Goal: Task Accomplishment & Management: Complete application form

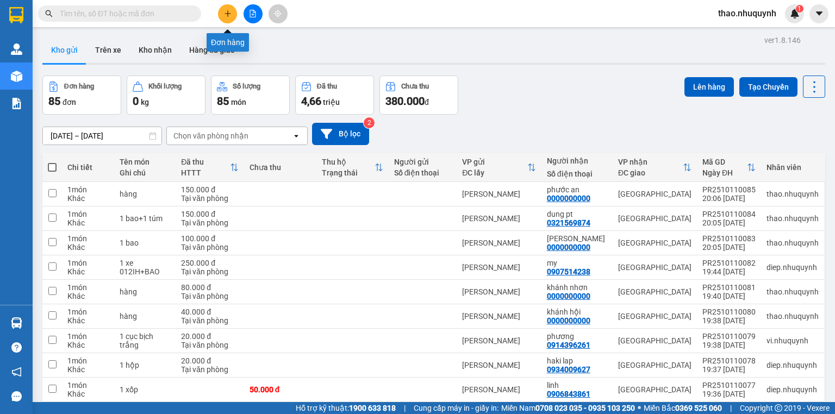
click at [227, 15] on icon "plus" at bounding box center [228, 14] width 8 height 8
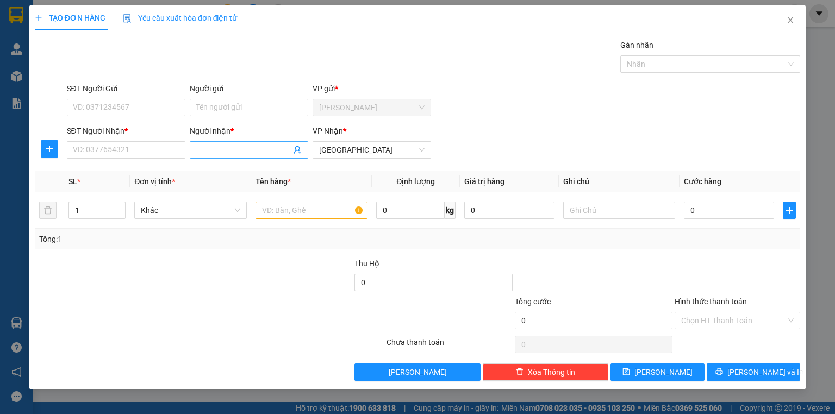
click at [201, 148] on input "Người nhận *" at bounding box center [243, 150] width 95 height 12
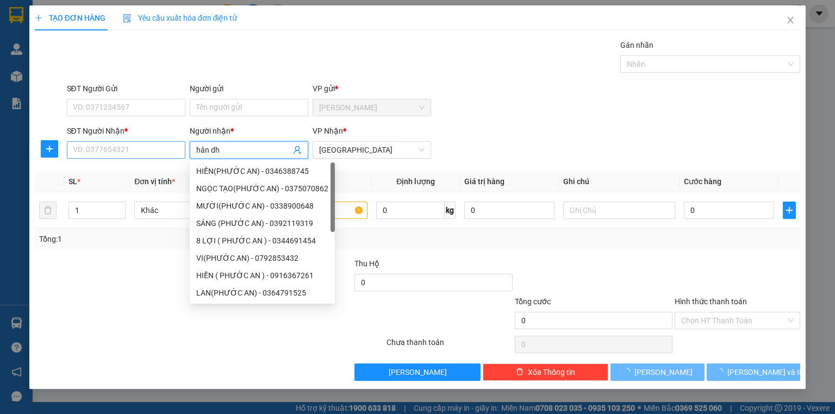
type input "hân dh"
click at [126, 151] on input "SĐT Người Nhận *" at bounding box center [126, 149] width 118 height 17
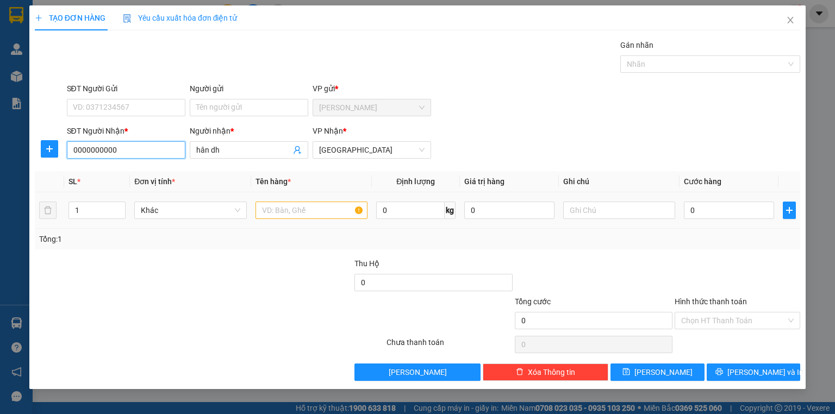
type input "0000000000"
click at [274, 211] on input "text" at bounding box center [311, 210] width 112 height 17
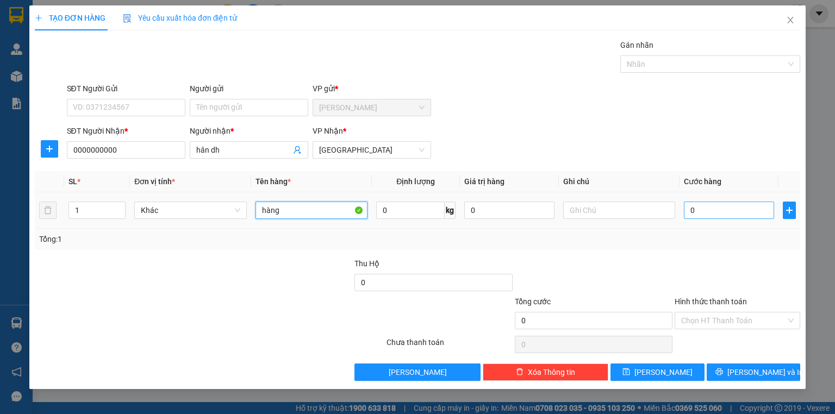
type input "hàng"
click at [730, 207] on input "0" at bounding box center [729, 210] width 90 height 17
type input "1"
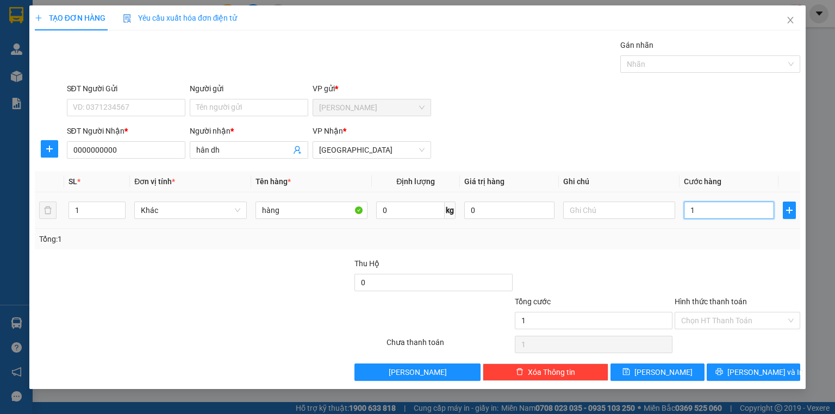
type input "17"
type input "170"
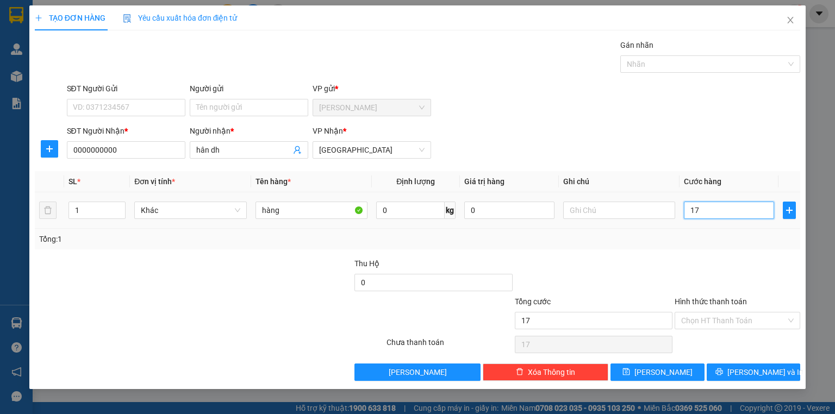
type input "170"
type input "1.700"
type input "17.000"
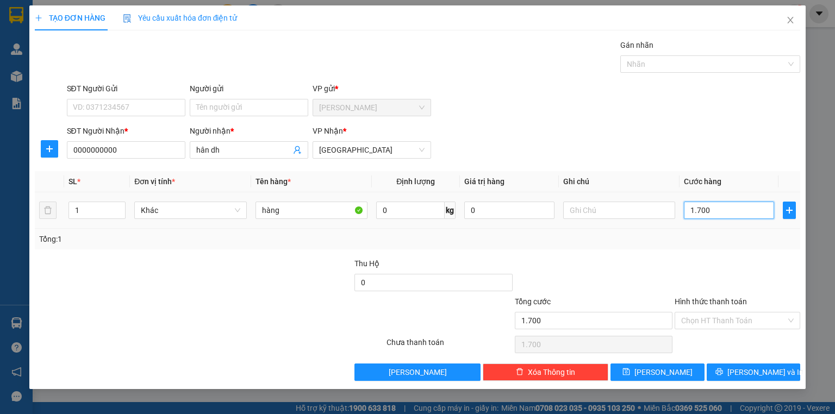
type input "17.000"
type input "170.000"
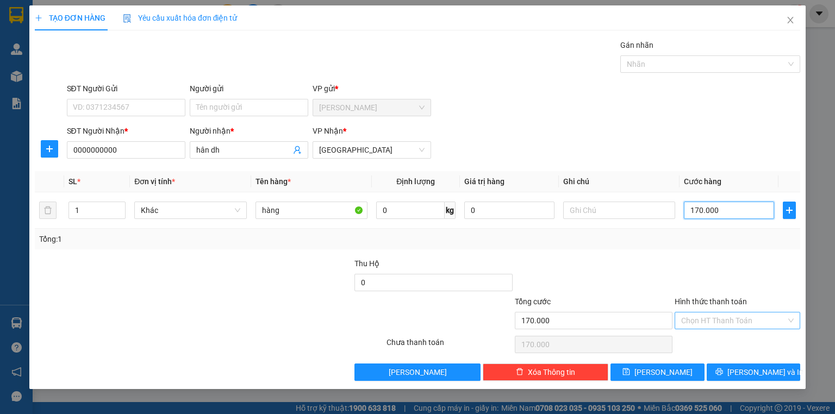
type input "170.000"
click at [696, 316] on input "Hình thức thanh toán" at bounding box center [733, 320] width 105 height 16
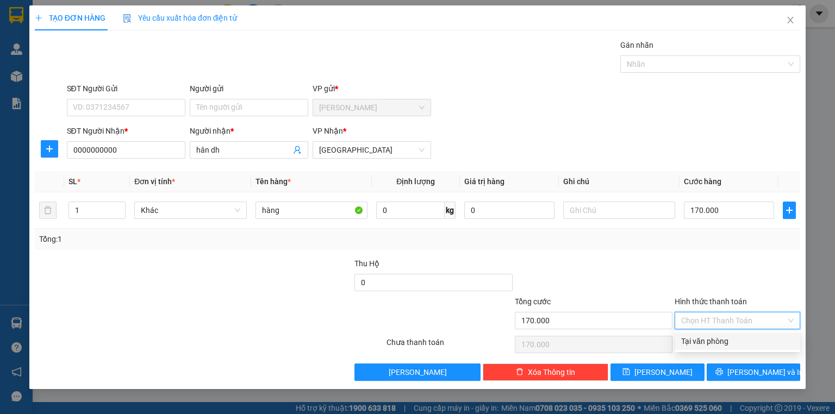
click at [683, 339] on div "Tại văn phòng" at bounding box center [737, 341] width 112 height 12
type input "0"
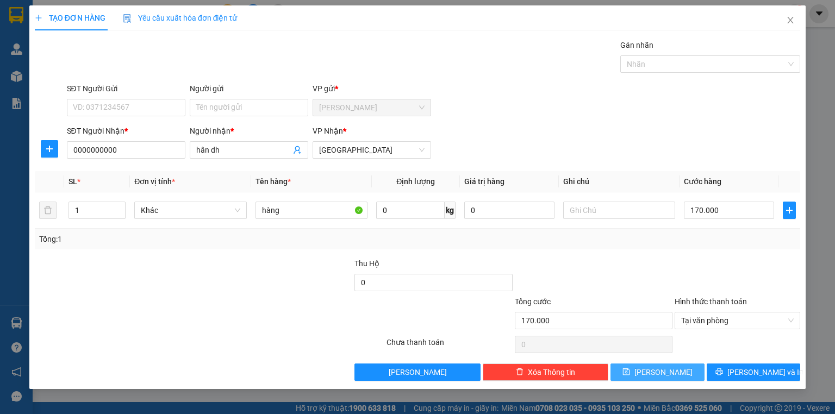
click at [630, 368] on icon "save" at bounding box center [626, 371] width 7 height 7
type input "0"
